Goal: Download file/media

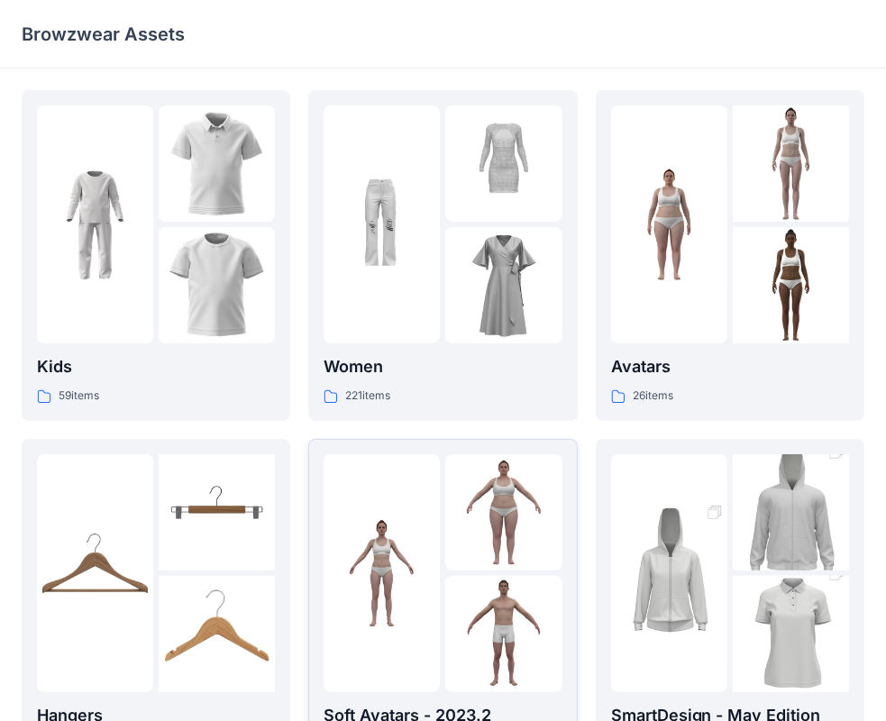
click at [351, 501] on div at bounding box center [381, 573] width 116 height 238
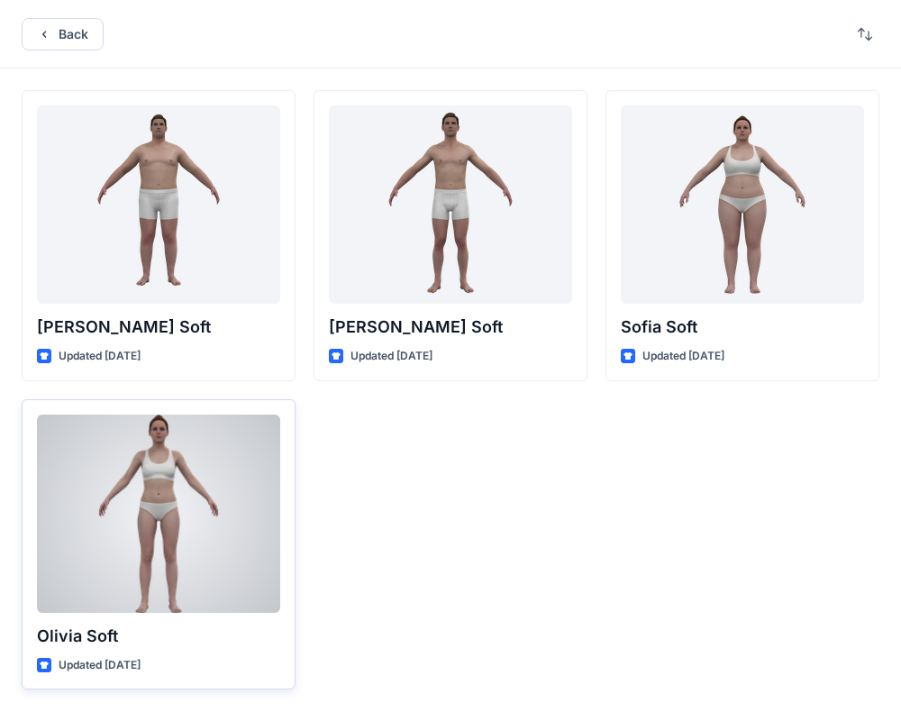
click at [133, 551] on div at bounding box center [158, 513] width 243 height 198
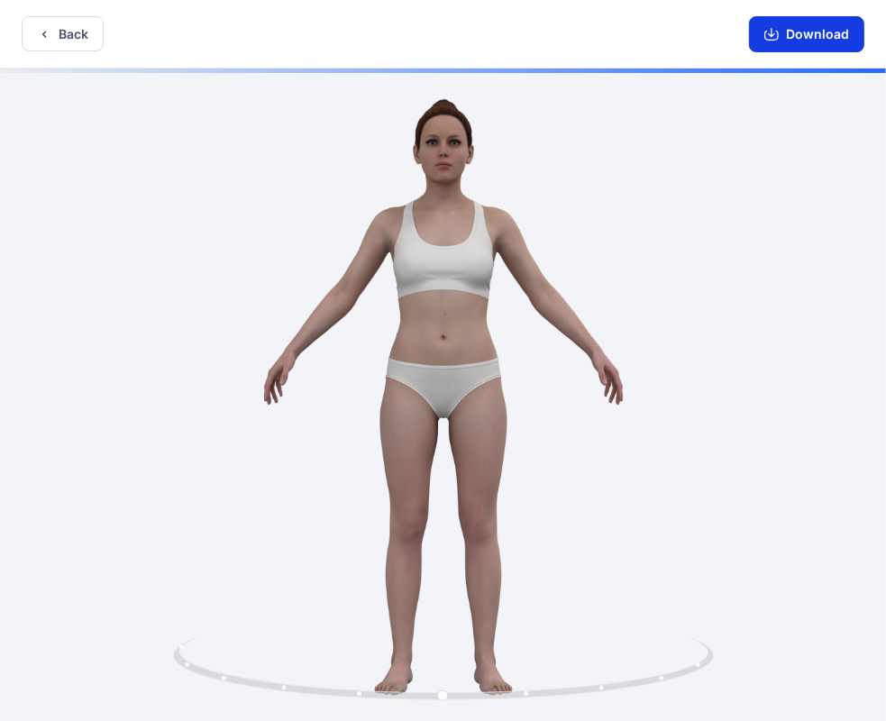
click at [824, 30] on button "Download" at bounding box center [806, 34] width 115 height 36
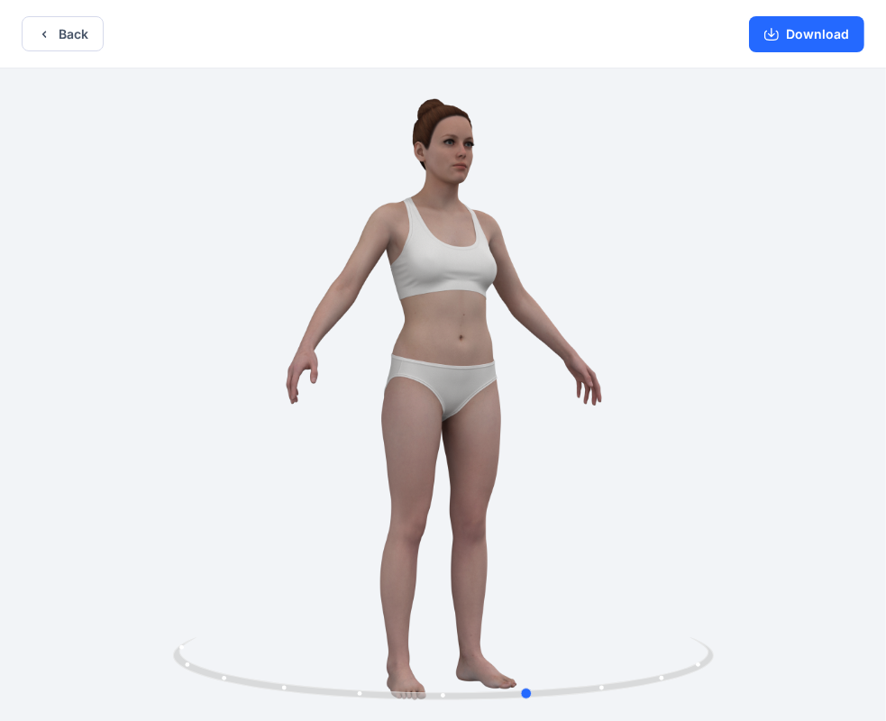
drag, startPoint x: 624, startPoint y: 350, endPoint x: 710, endPoint y: 332, distance: 88.4
click at [710, 332] on div at bounding box center [443, 396] width 886 height 656
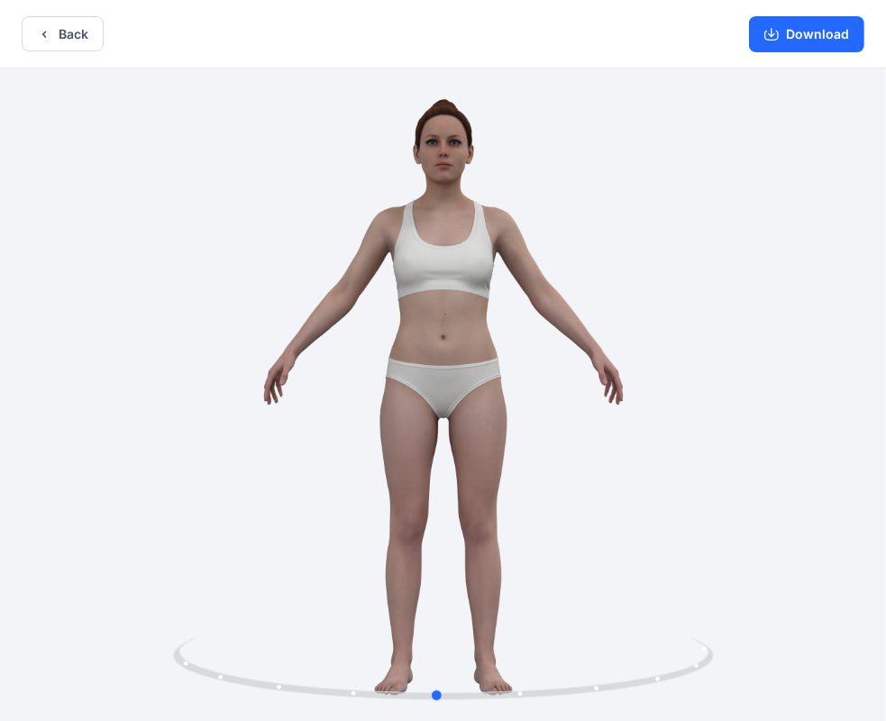
drag, startPoint x: 598, startPoint y: 342, endPoint x: 506, endPoint y: 346, distance: 92.9
click at [506, 346] on div at bounding box center [443, 396] width 886 height 656
drag, startPoint x: 506, startPoint y: 346, endPoint x: 531, endPoint y: 375, distance: 38.3
click at [531, 375] on div at bounding box center [443, 396] width 886 height 656
